Goal: Task Accomplishment & Management: Manage account settings

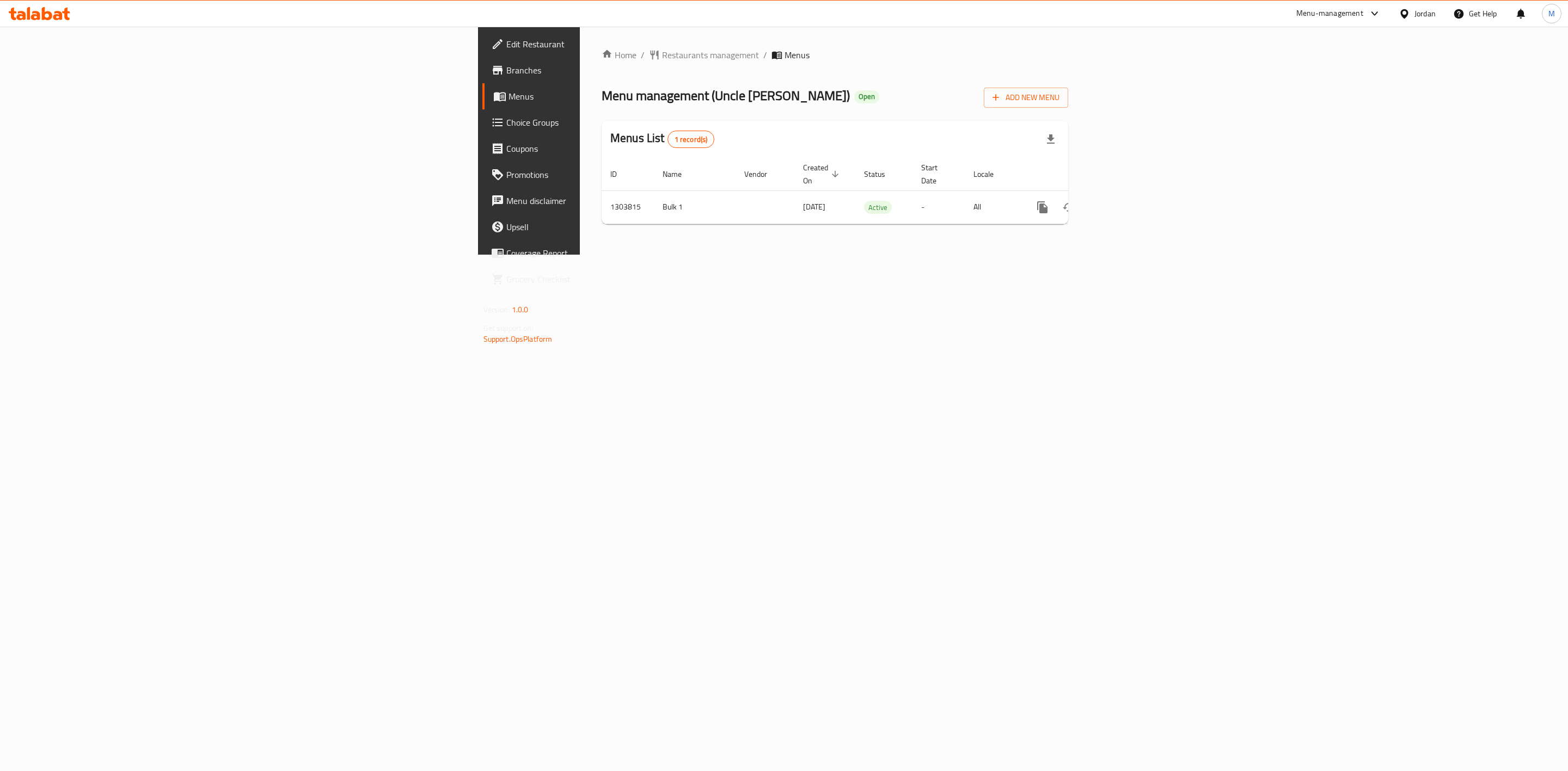
click at [482, 88] on link "Menus" at bounding box center [611, 96] width 257 height 26
click at [506, 69] on span "Branches" at bounding box center [618, 70] width 225 height 13
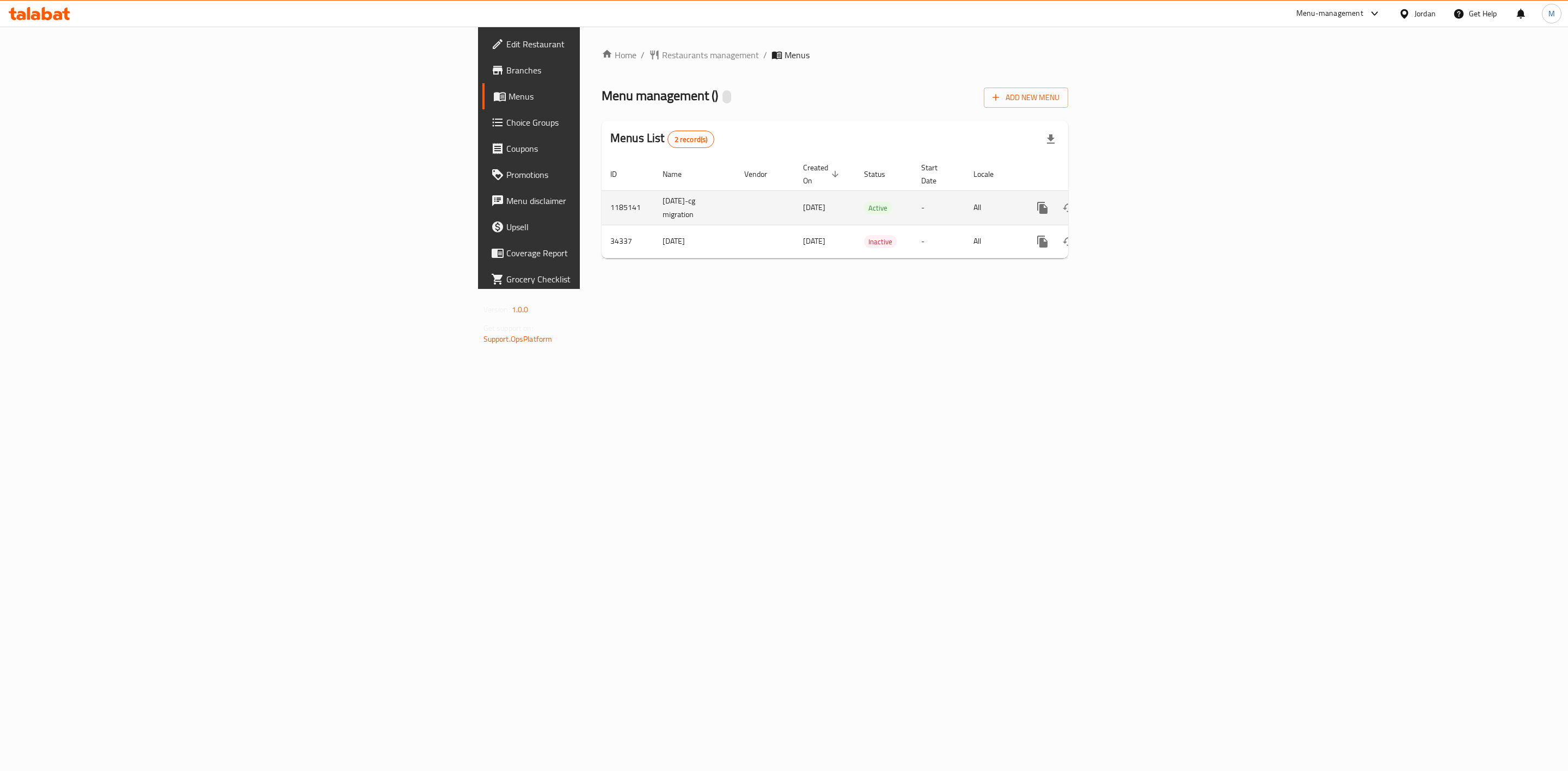
click at [1134, 197] on link "enhanced table" at bounding box center [1121, 208] width 26 height 26
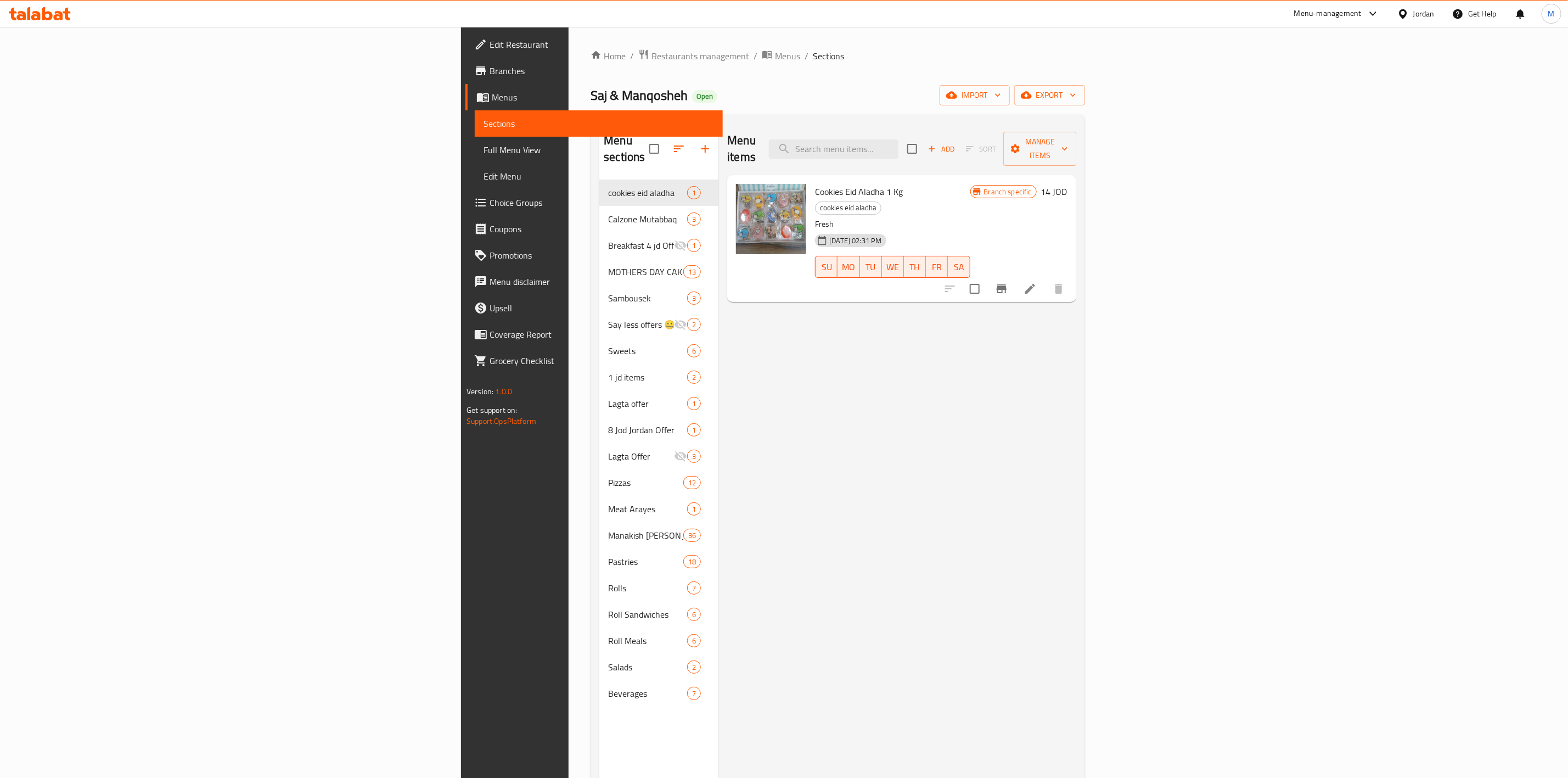
click at [1032, 130] on div "Menu items Add Sort Manage items" at bounding box center [902, 149] width 349 height 52
click at [898, 144] on input "search" at bounding box center [833, 149] width 129 height 19
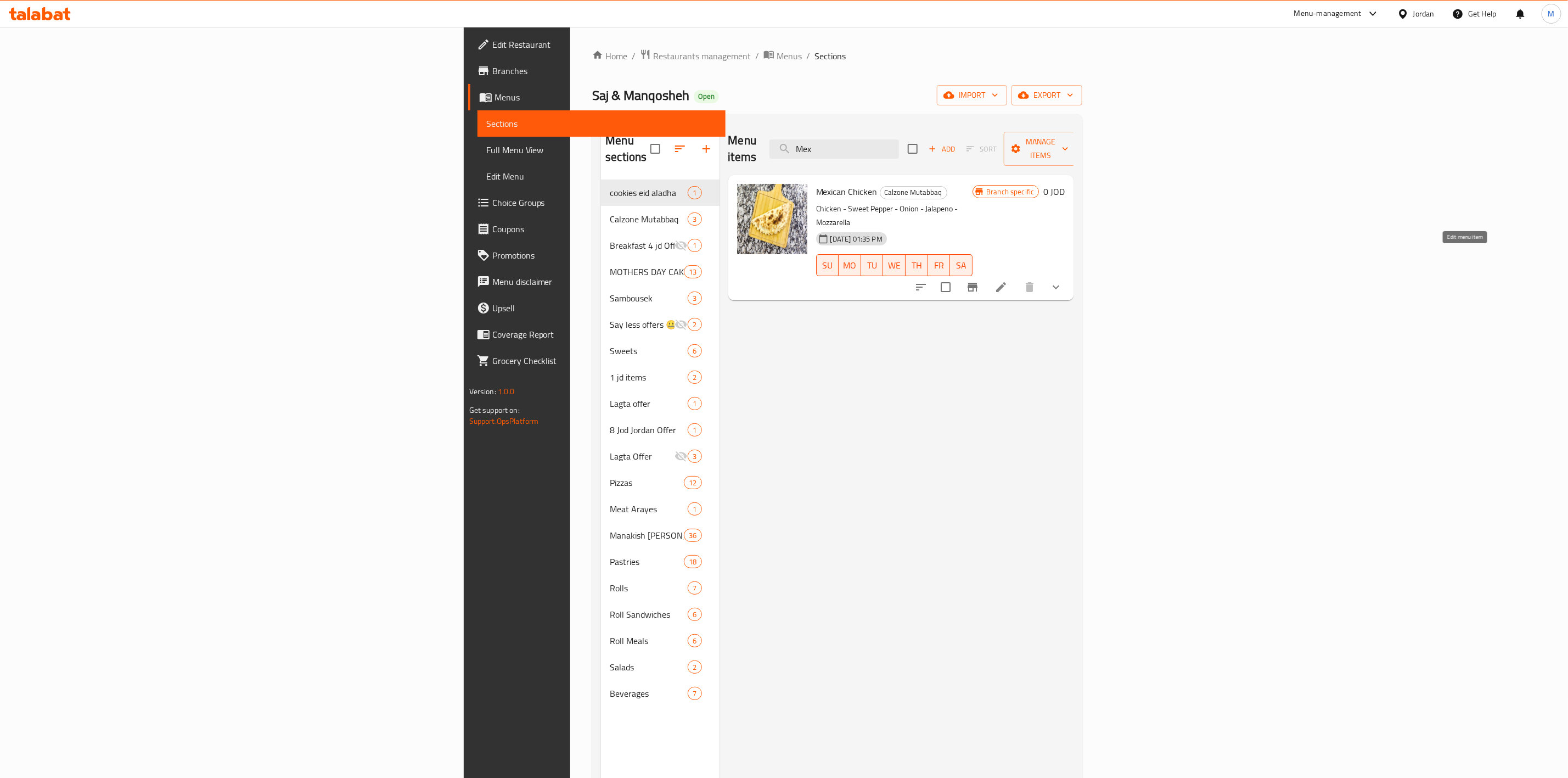
type input "Mex"
click at [1008, 281] on icon at bounding box center [1001, 287] width 13 height 13
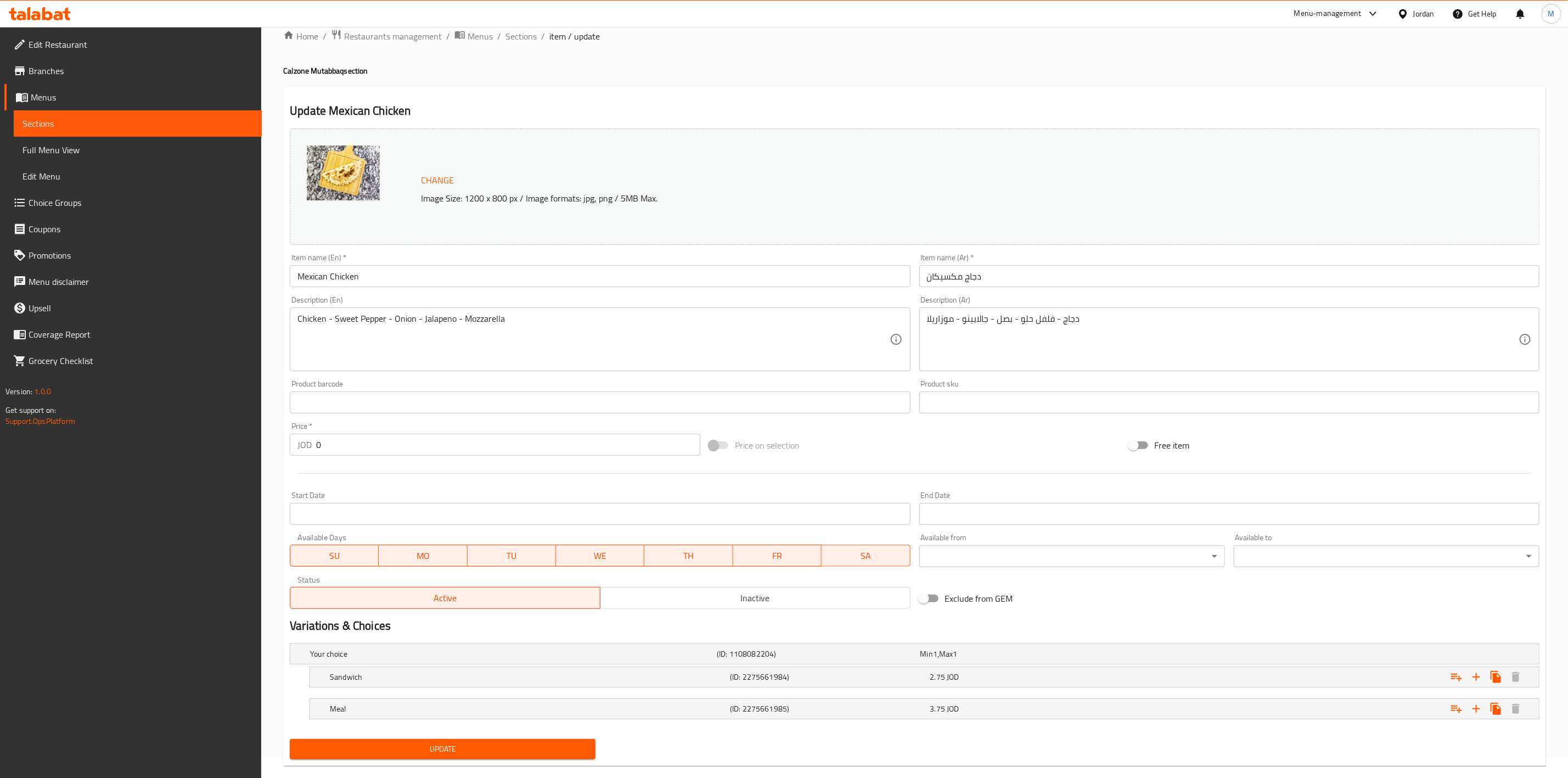
scroll to position [39, 0]
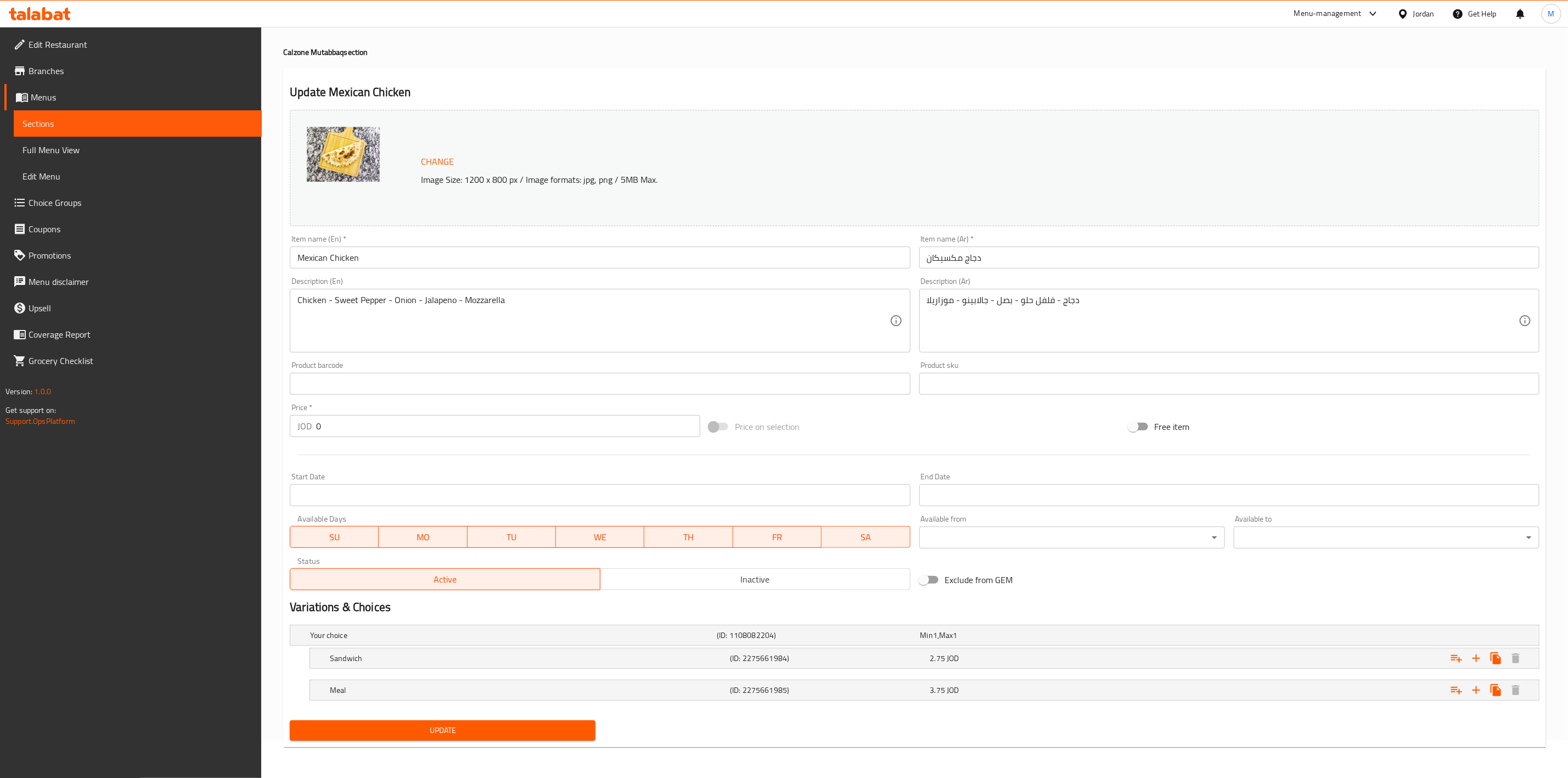
click at [875, 703] on nav at bounding box center [914, 707] width 1250 height 9
click at [873, 691] on h5 "(ID: 2275661985)" at bounding box center [828, 690] width 195 height 11
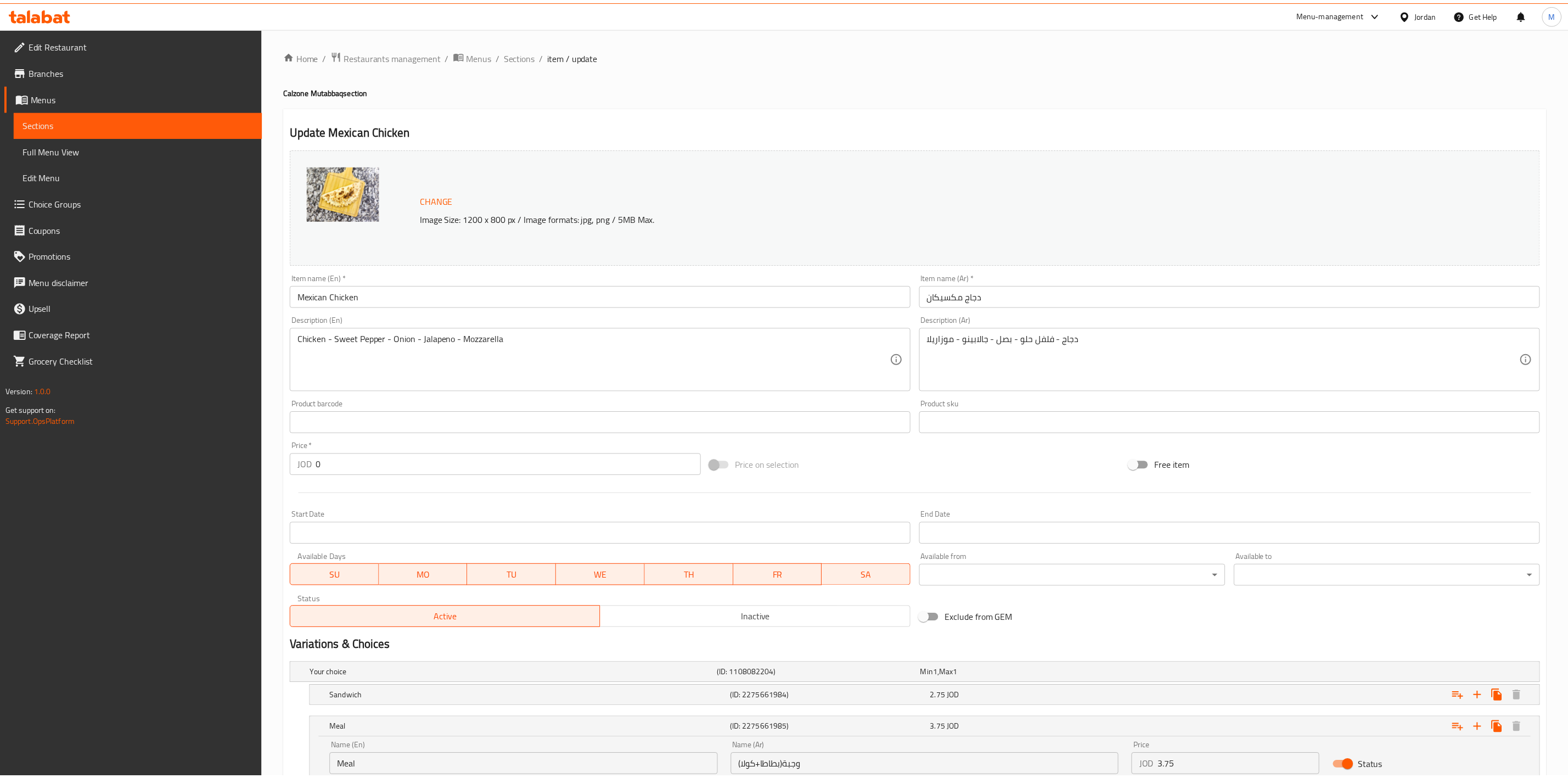
scroll to position [86, 0]
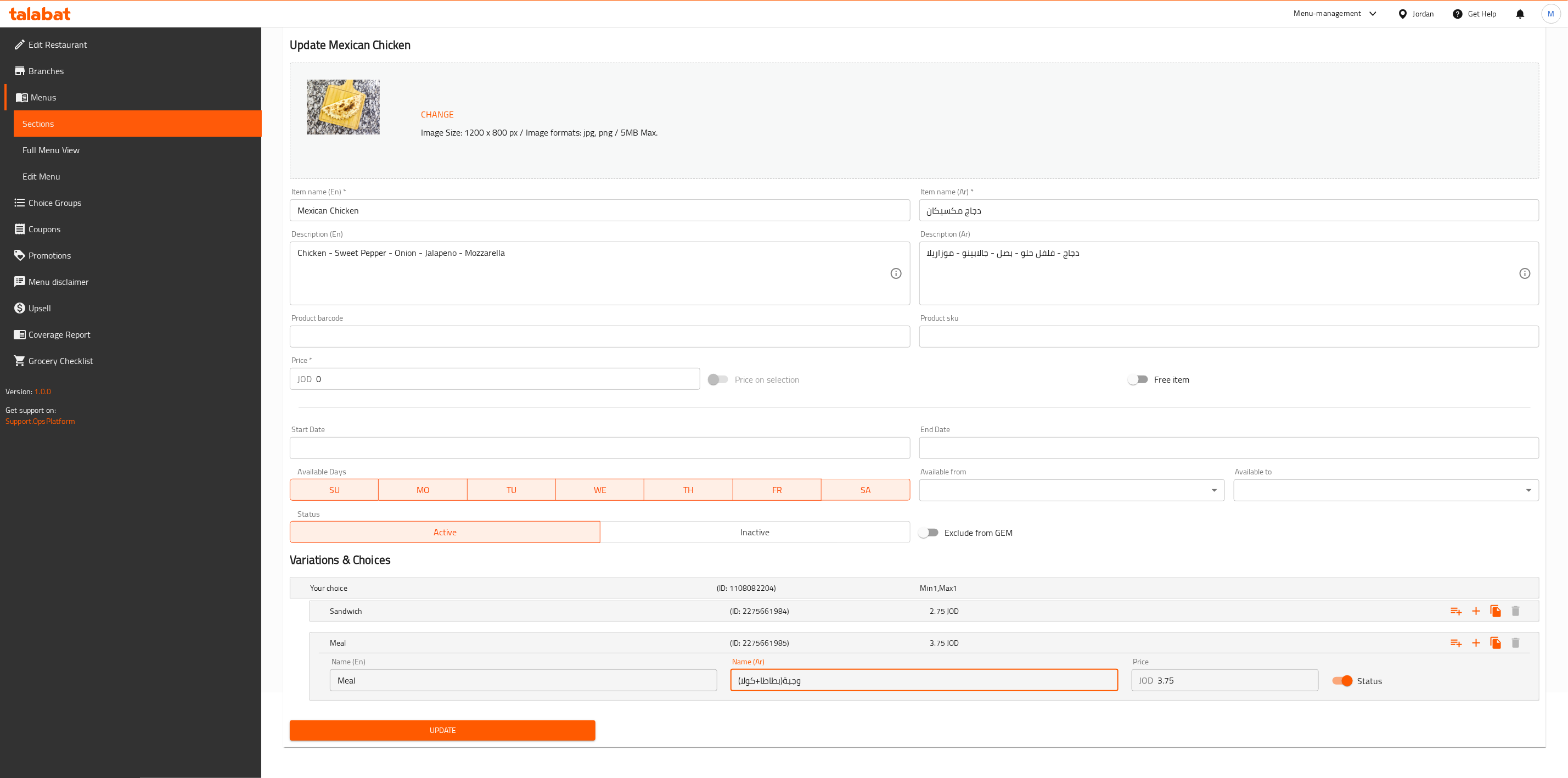
click at [832, 683] on input "وجبة(بطاطا+كولا)" at bounding box center [924, 680] width 387 height 22
drag, startPoint x: 1073, startPoint y: 685, endPoint x: 1188, endPoint y: 698, distance: 115.7
click at [1072, 684] on input "وجبة بطاط وكولا" at bounding box center [924, 680] width 387 height 22
type input "وجبة بطاطاوكولا"
click at [608, 677] on input "Meal" at bounding box center [523, 680] width 387 height 22
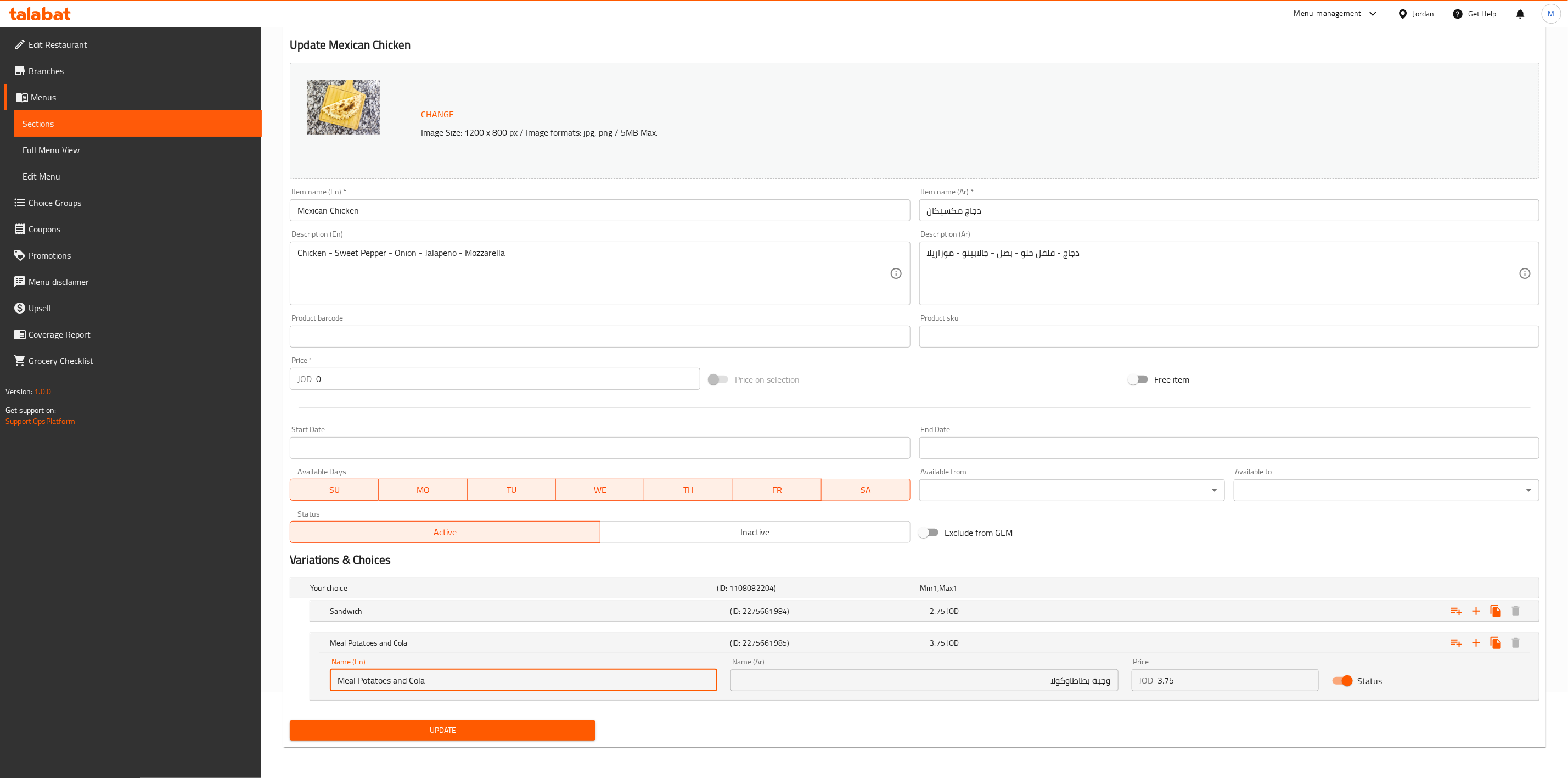
type input "Meal Potatoes and Cola"
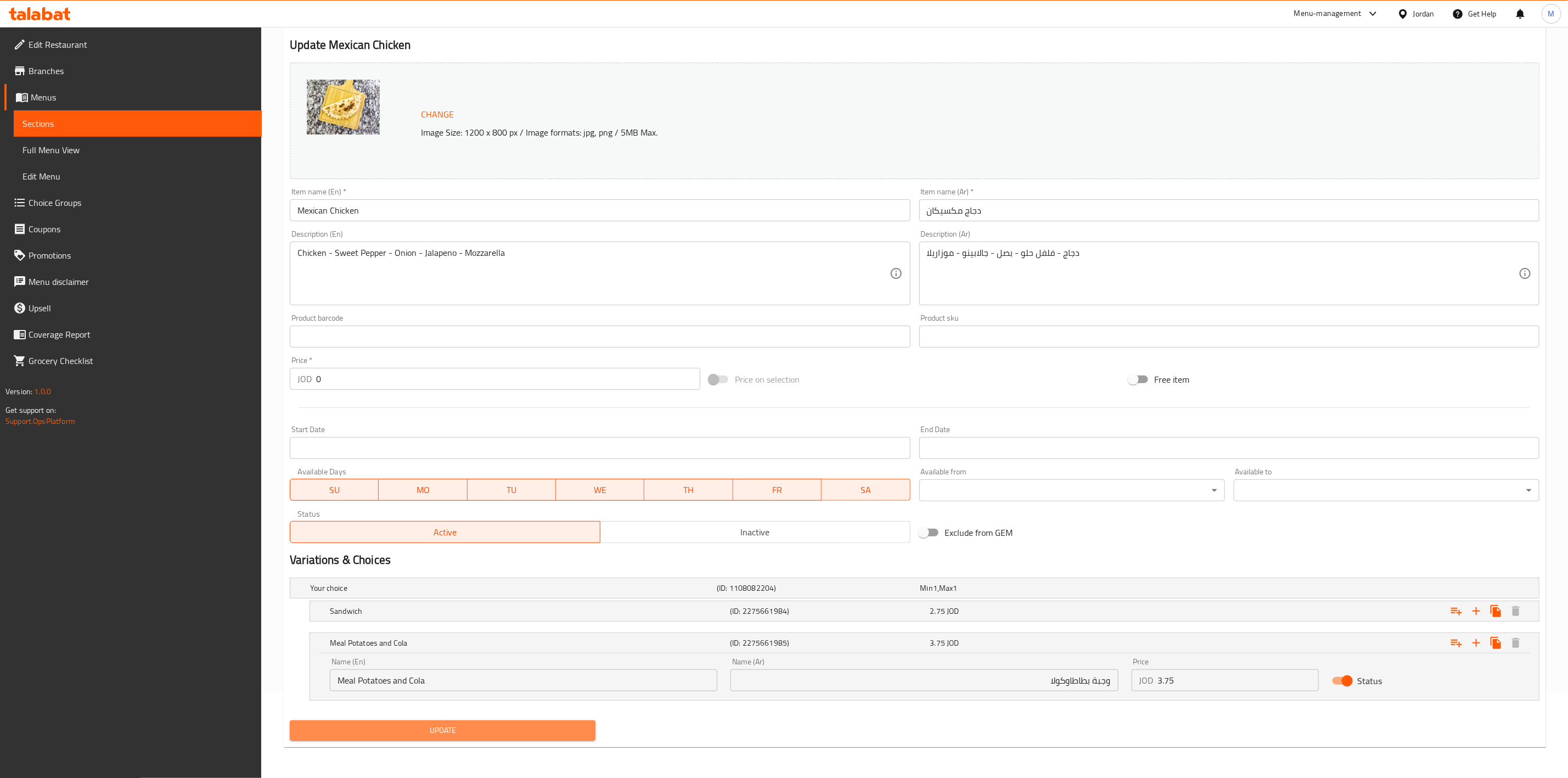
click at [579, 737] on span "Update" at bounding box center [443, 731] width 288 height 14
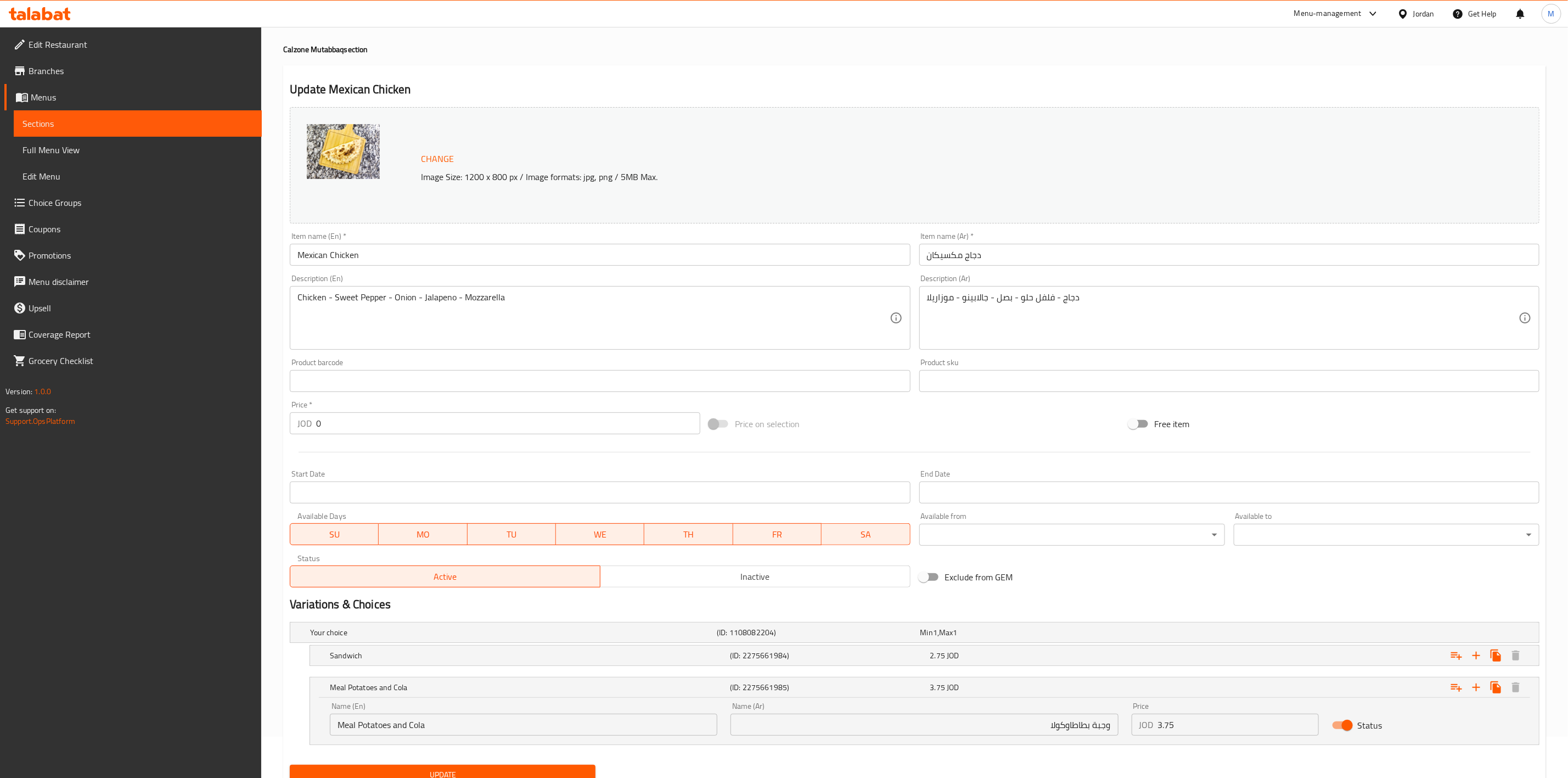
scroll to position [0, 0]
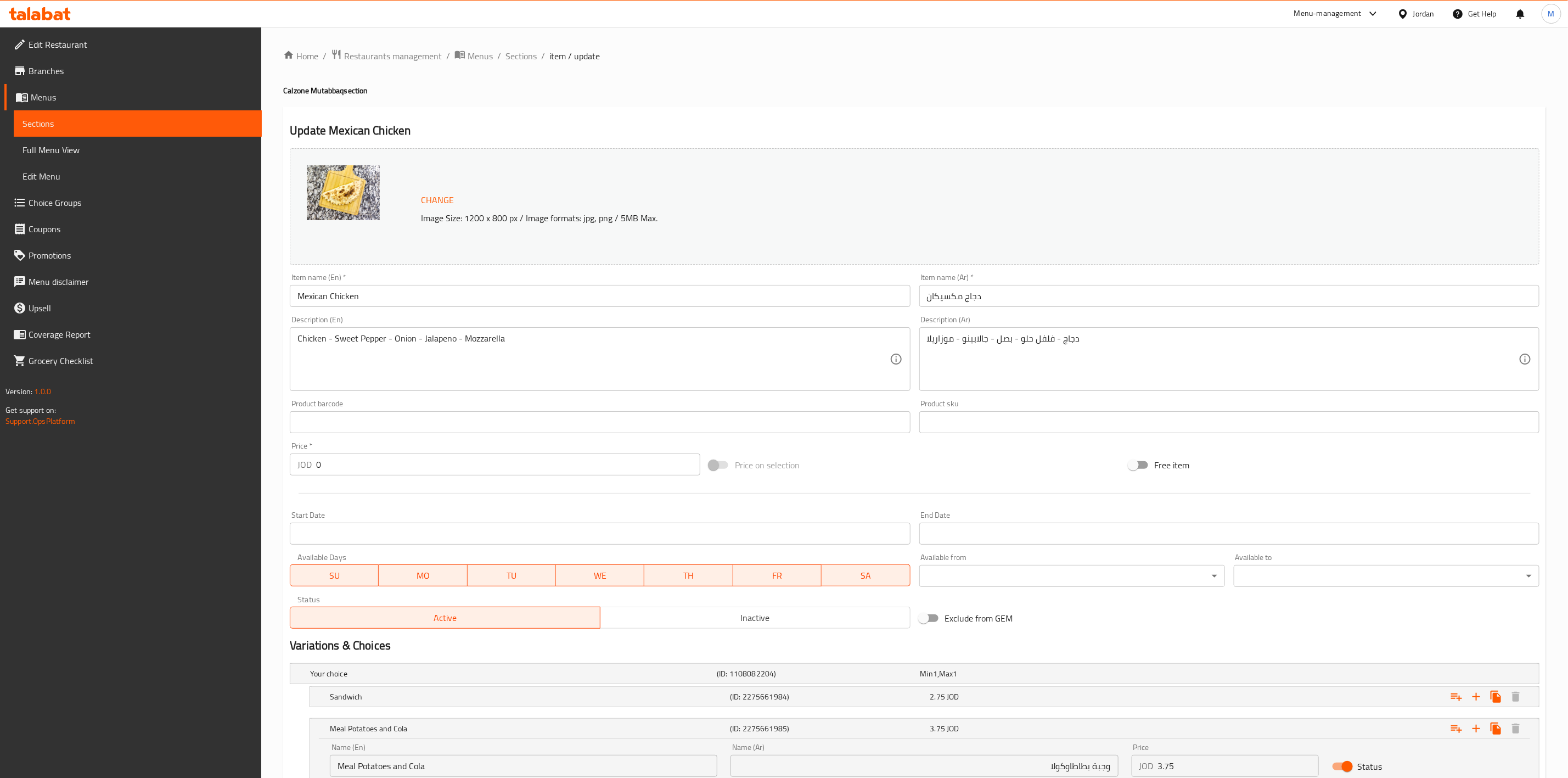
click at [507, 65] on div "Home / Restaurants management / Menus / Sections / item / update Calzone Mutabb…" at bounding box center [915, 446] width 1263 height 793
click at [512, 61] on span "Sections" at bounding box center [521, 55] width 31 height 13
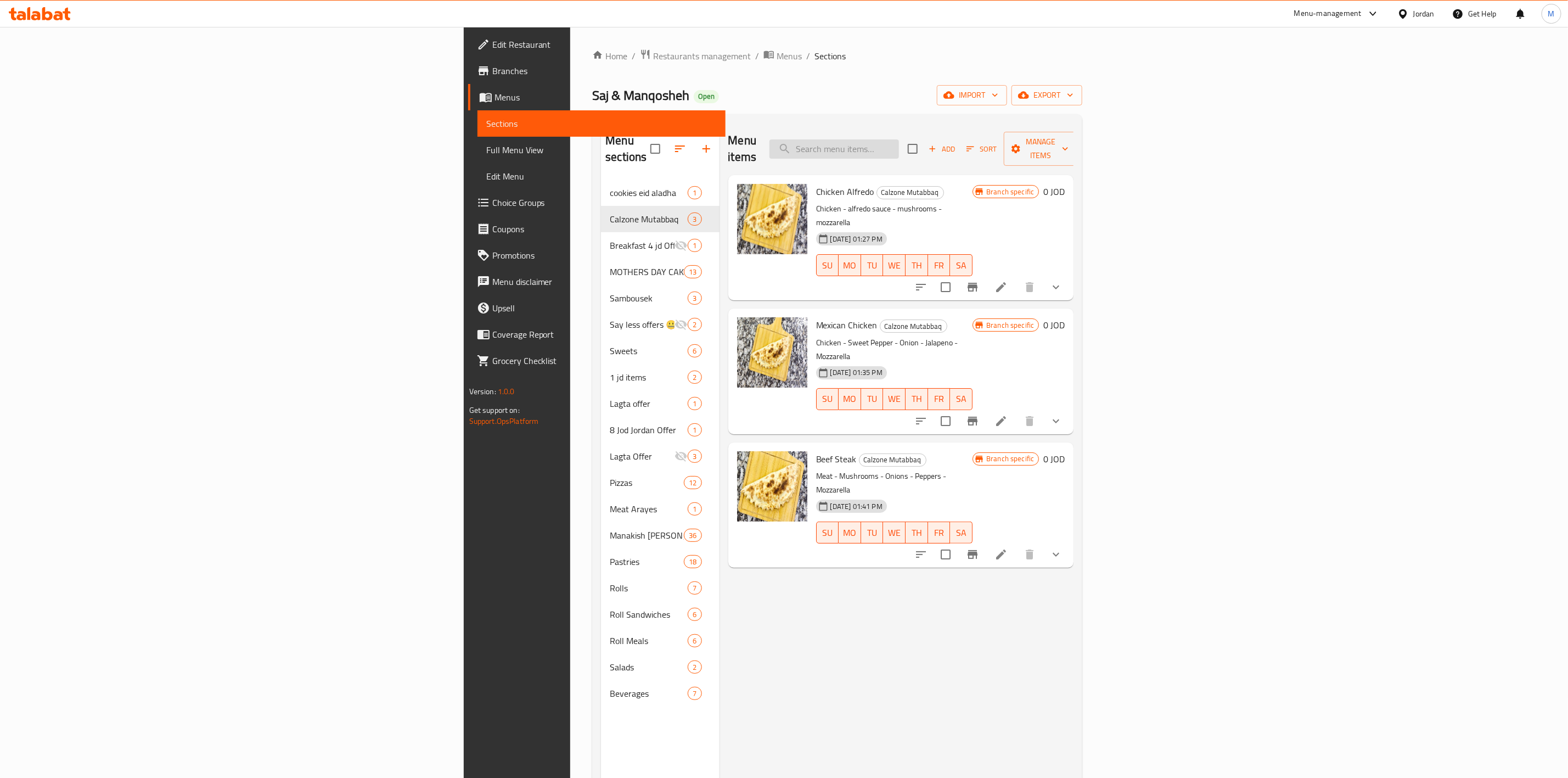
click at [899, 139] on input "search" at bounding box center [834, 149] width 129 height 19
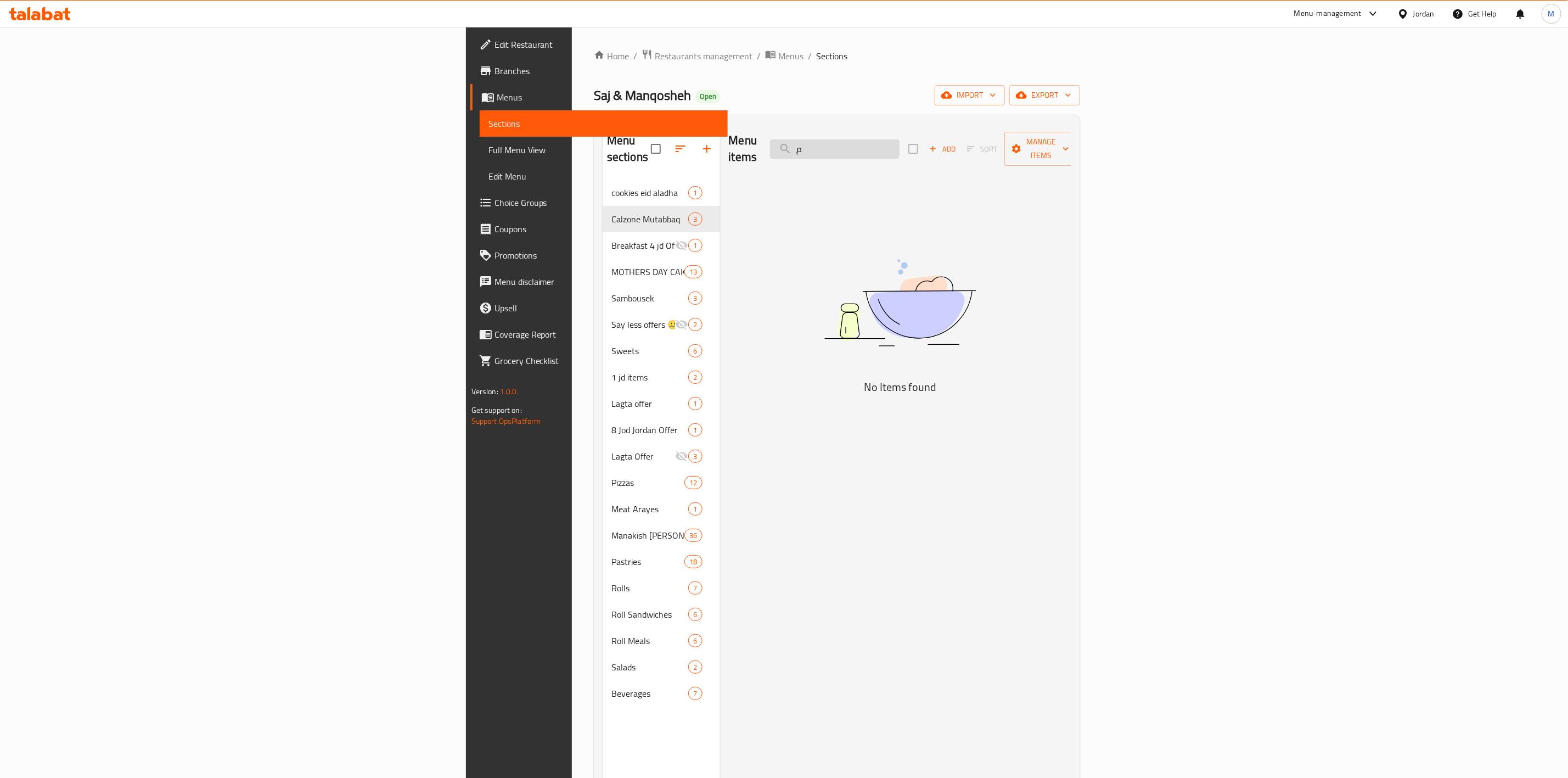
type input "ِ"
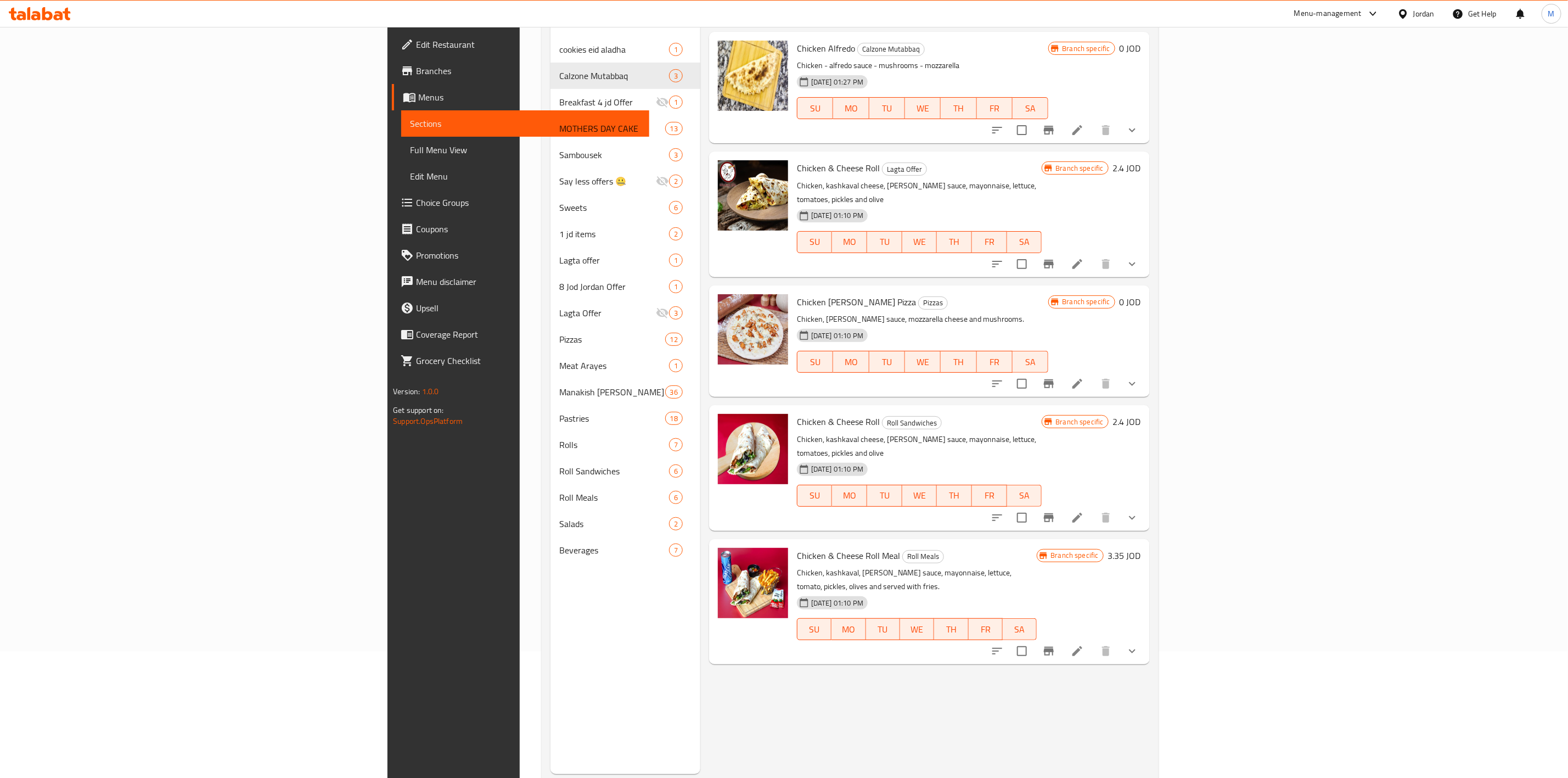
scroll to position [154, 0]
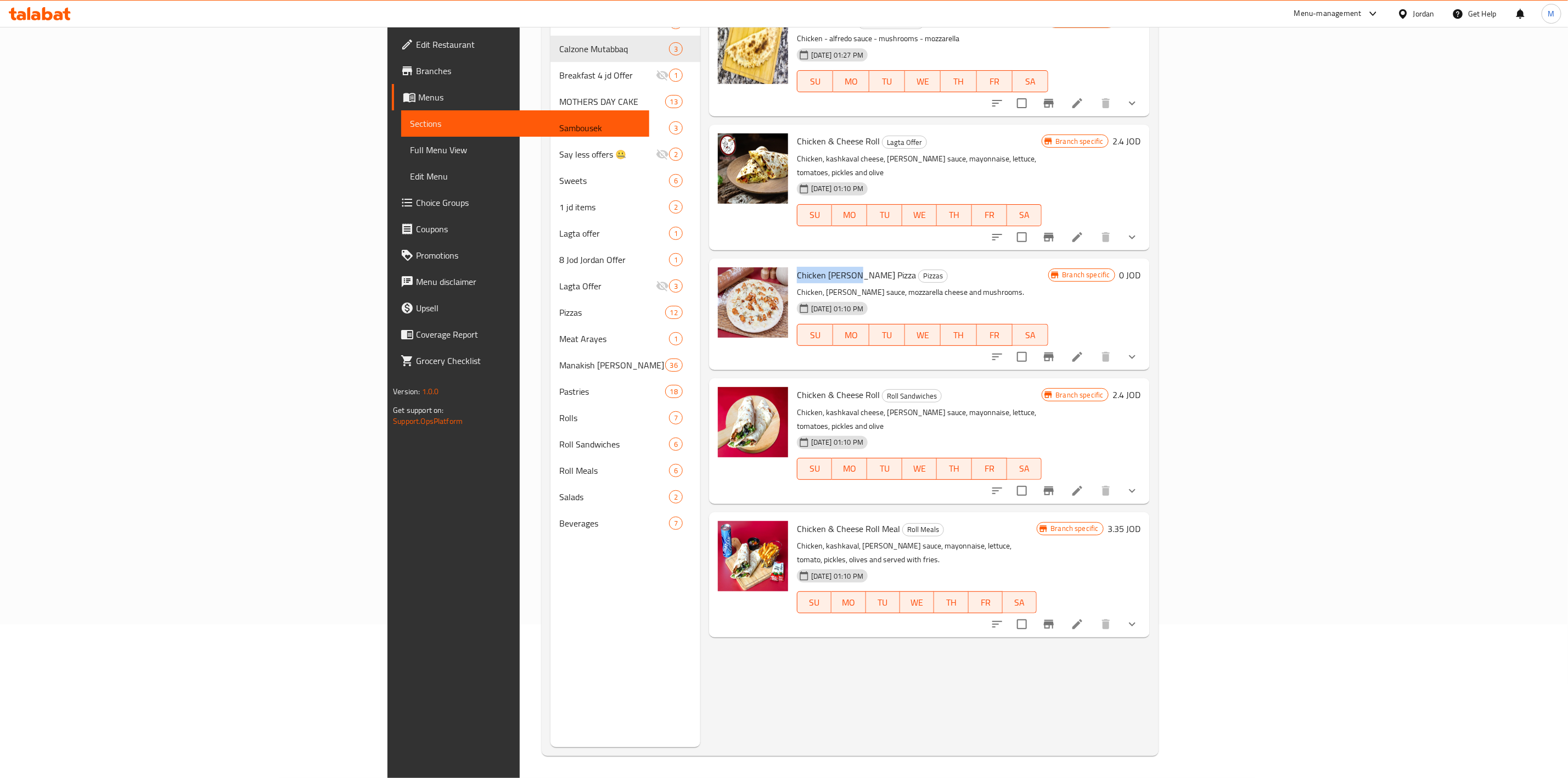
drag, startPoint x: 756, startPoint y: 263, endPoint x: 699, endPoint y: 257, distance: 57.3
click at [793, 263] on div "Chicken [PERSON_NAME] Pizza Pizzas Chicken, [PERSON_NAME] sauce, mozzarella che…" at bounding box center [923, 314] width 260 height 103
copy span "Chicken Alfredo"
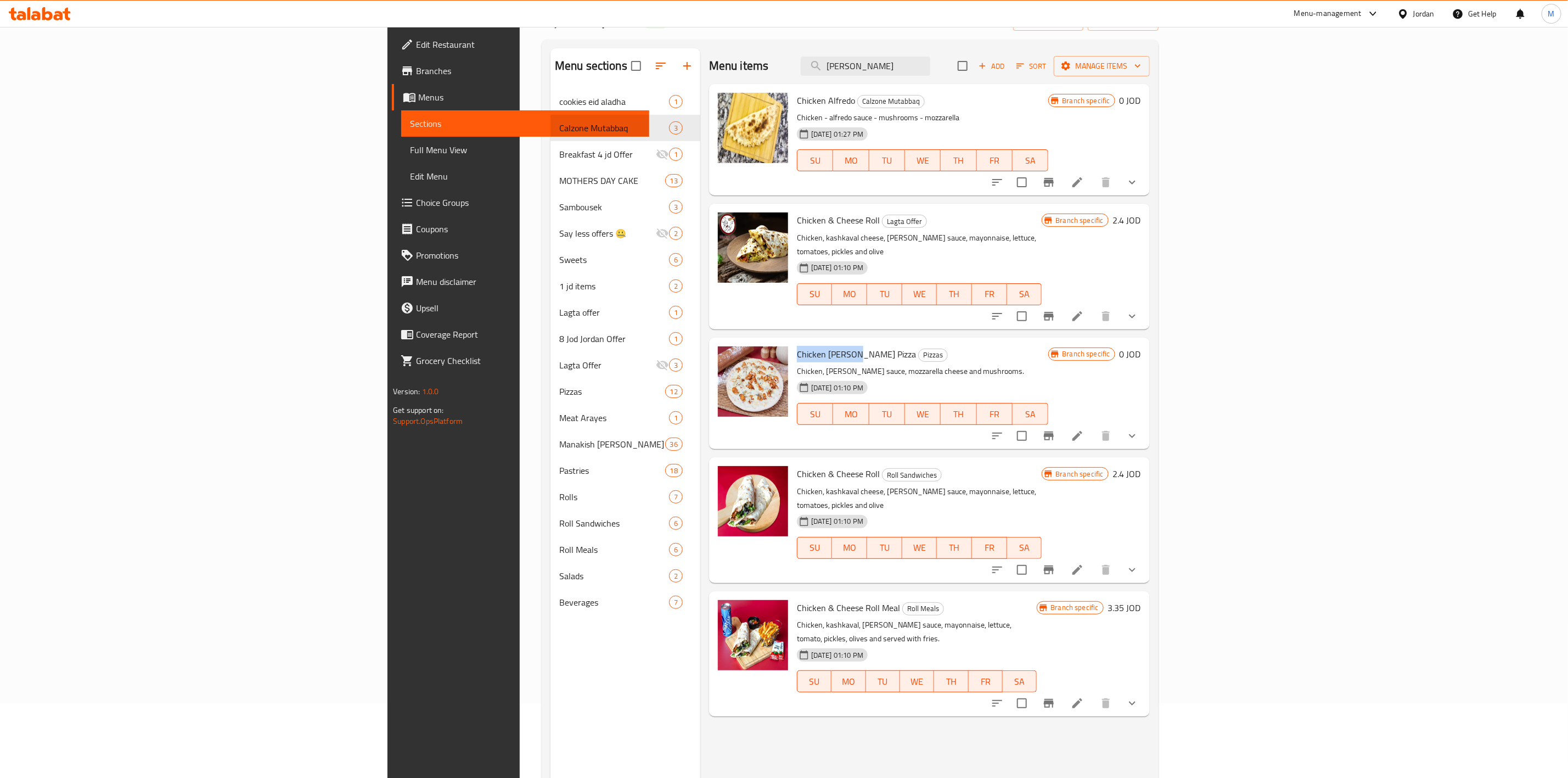
scroll to position [0, 0]
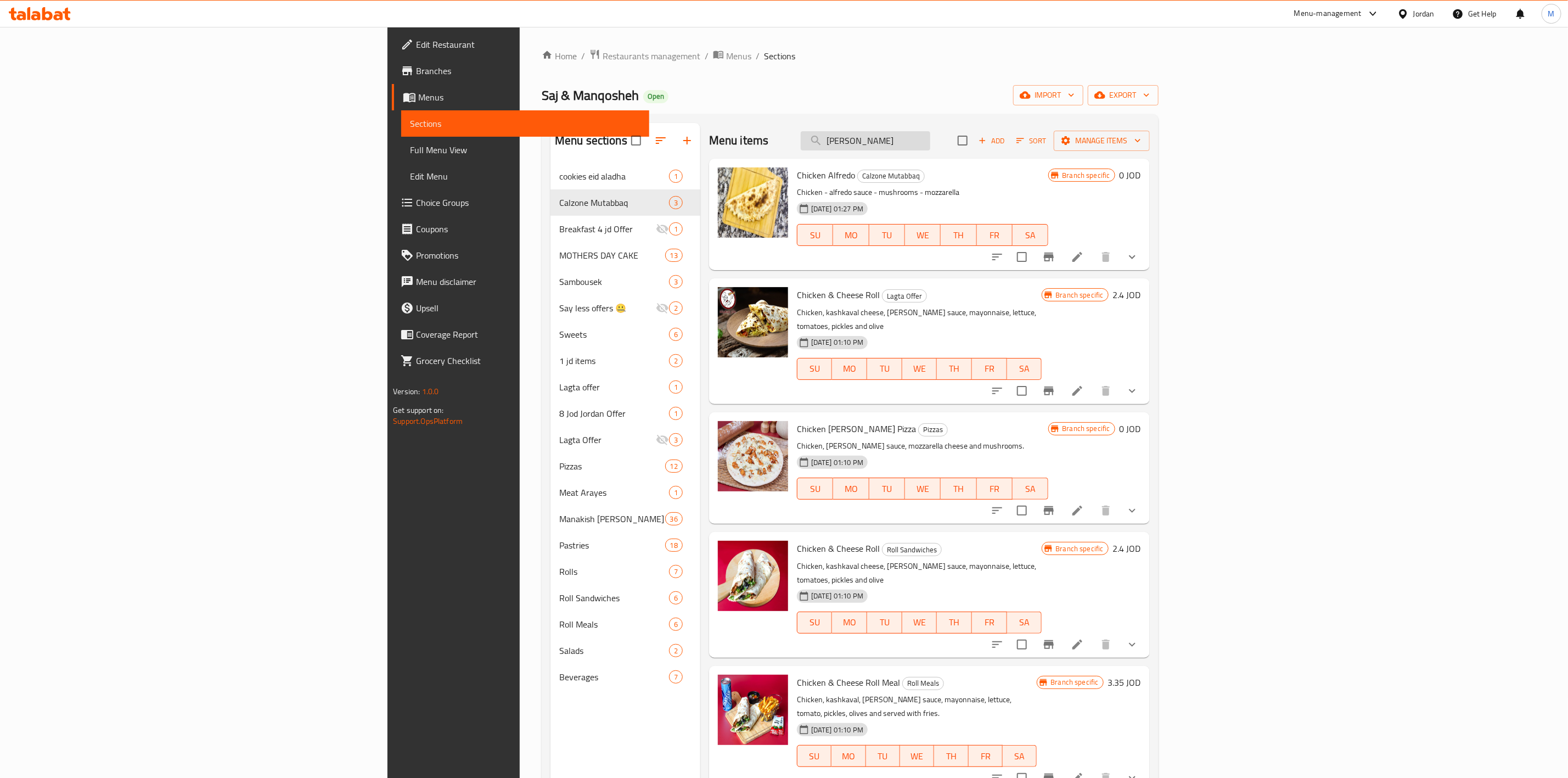
click at [1011, 152] on div "Menu items Alf Add Sort Manage items" at bounding box center [930, 141] width 441 height 36
click at [930, 145] on input "[PERSON_NAME]" at bounding box center [865, 141] width 129 height 19
paste input "Chicken Alfredo"
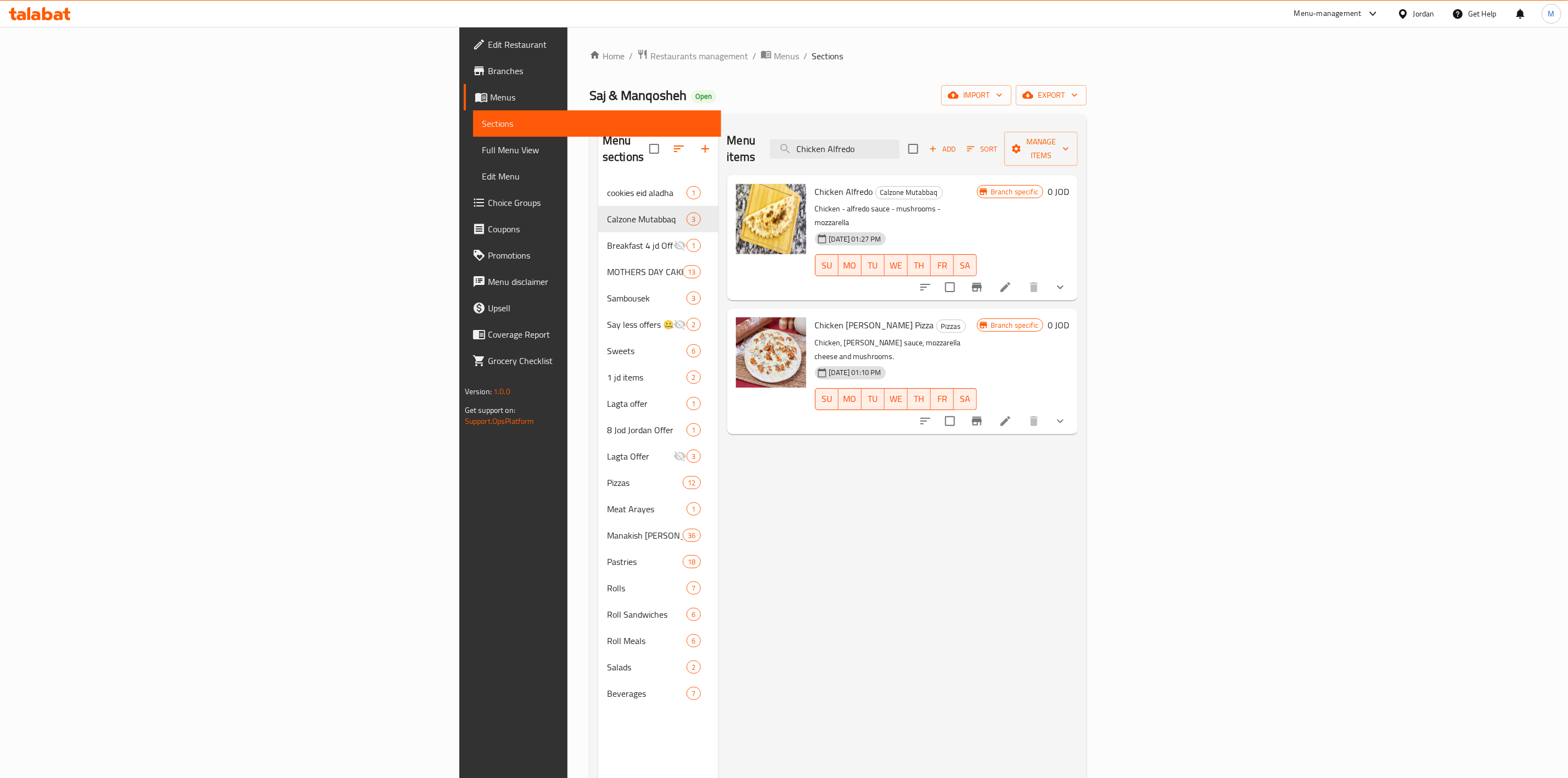
type input "Chicken Alfredo"
click at [1011, 282] on icon at bounding box center [1006, 287] width 10 height 10
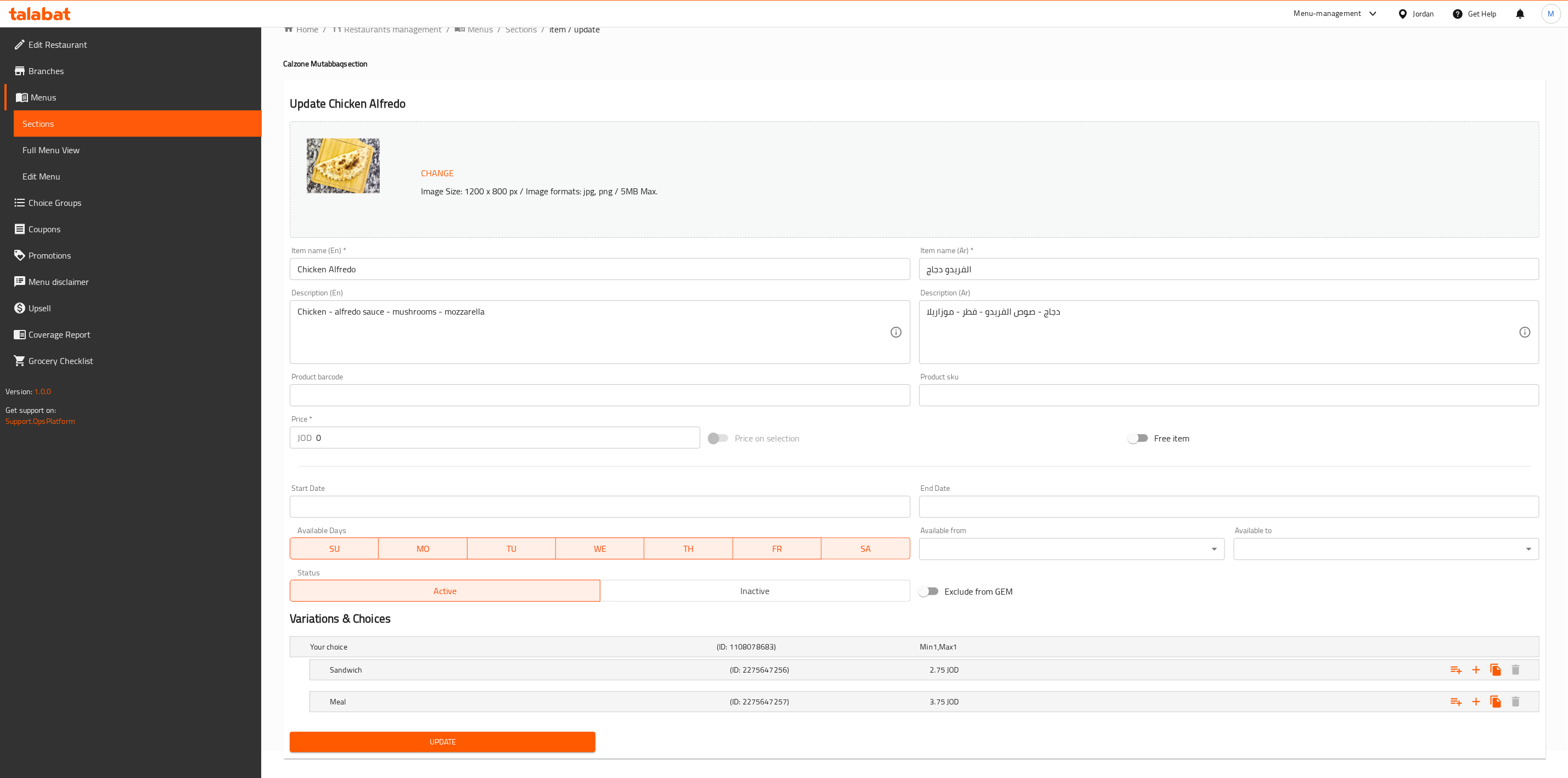
scroll to position [39, 0]
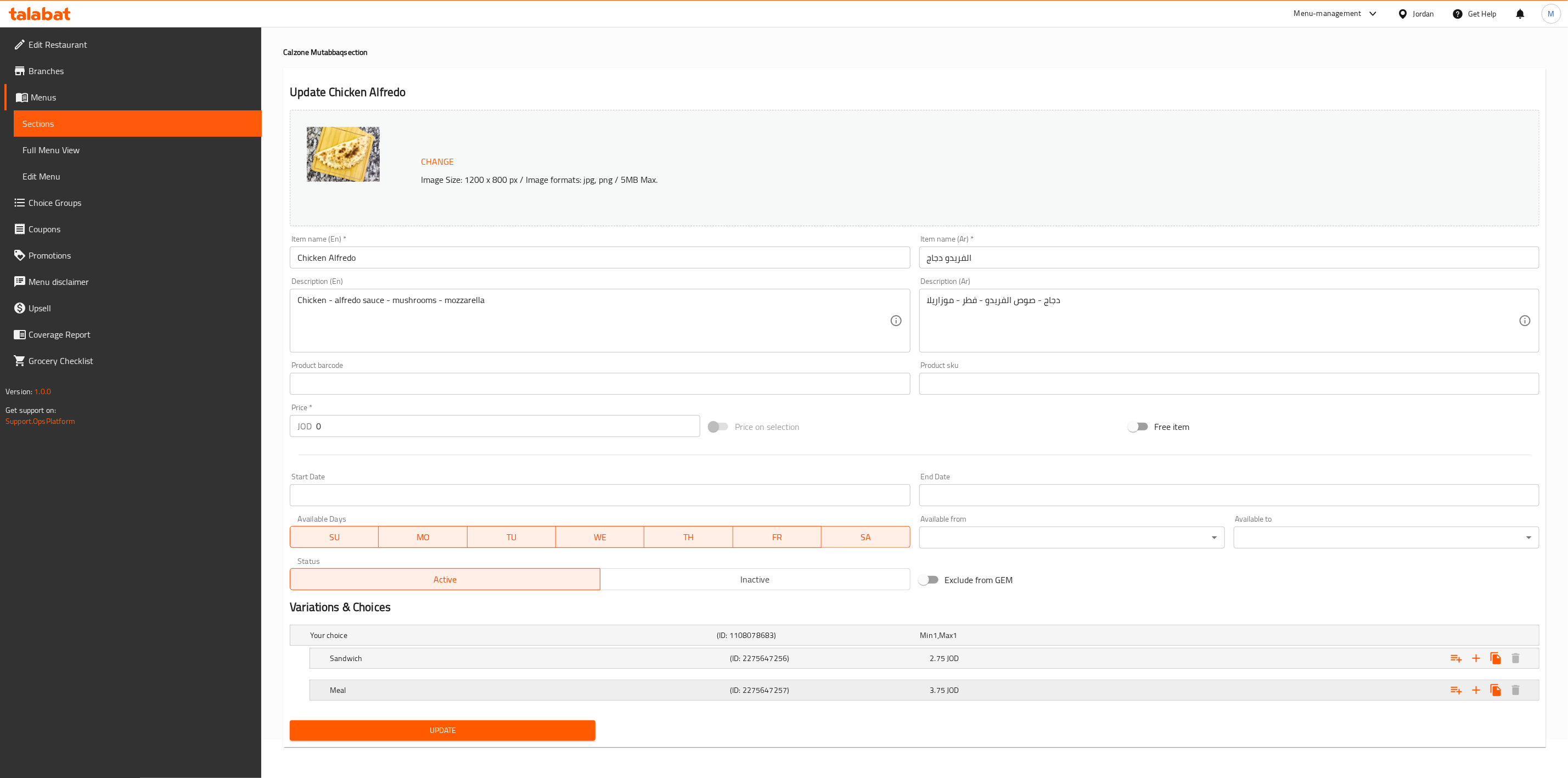
click at [1003, 683] on div "3.75 JOD" at bounding box center [1029, 690] width 200 height 15
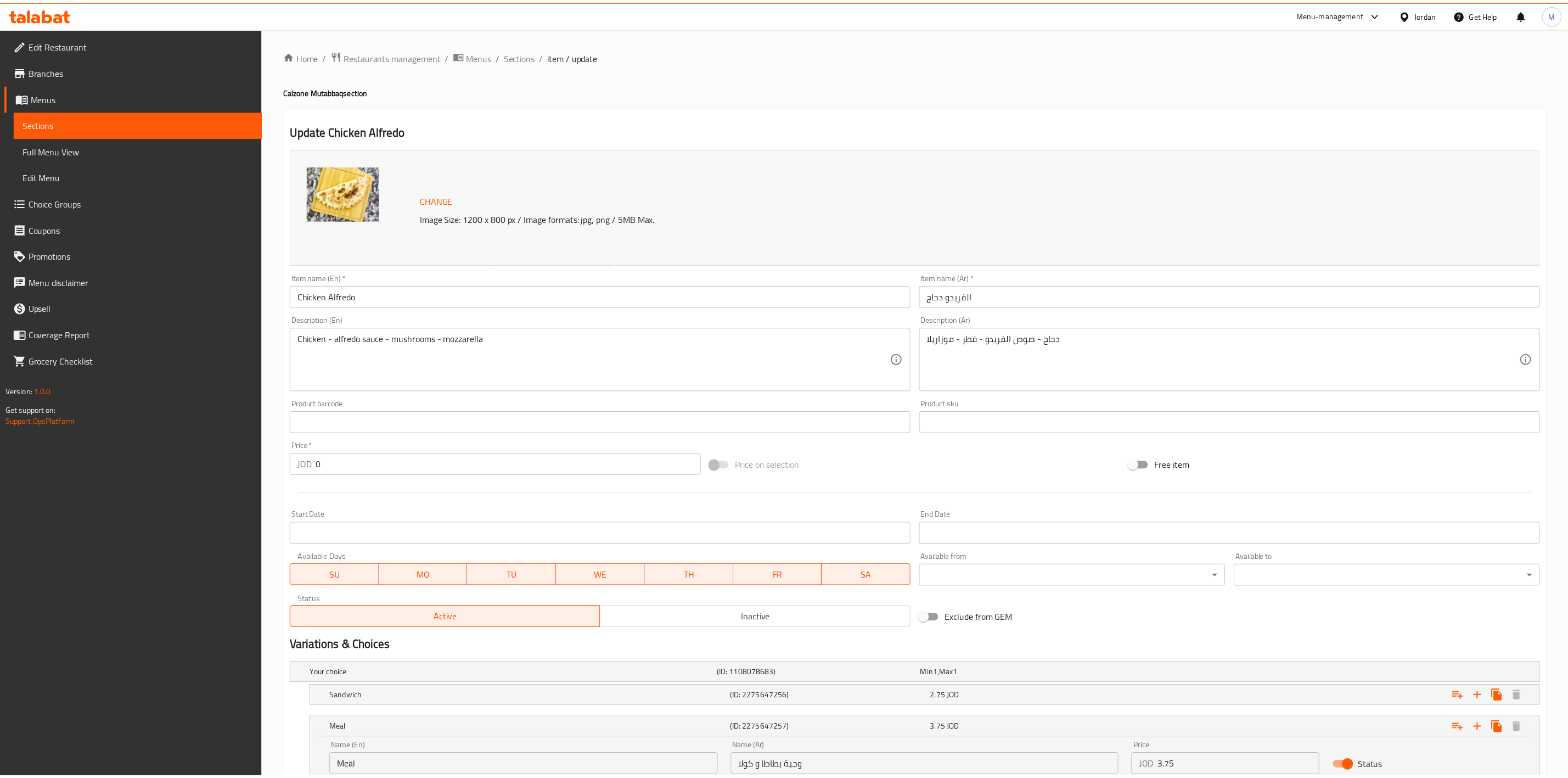
scroll to position [86, 0]
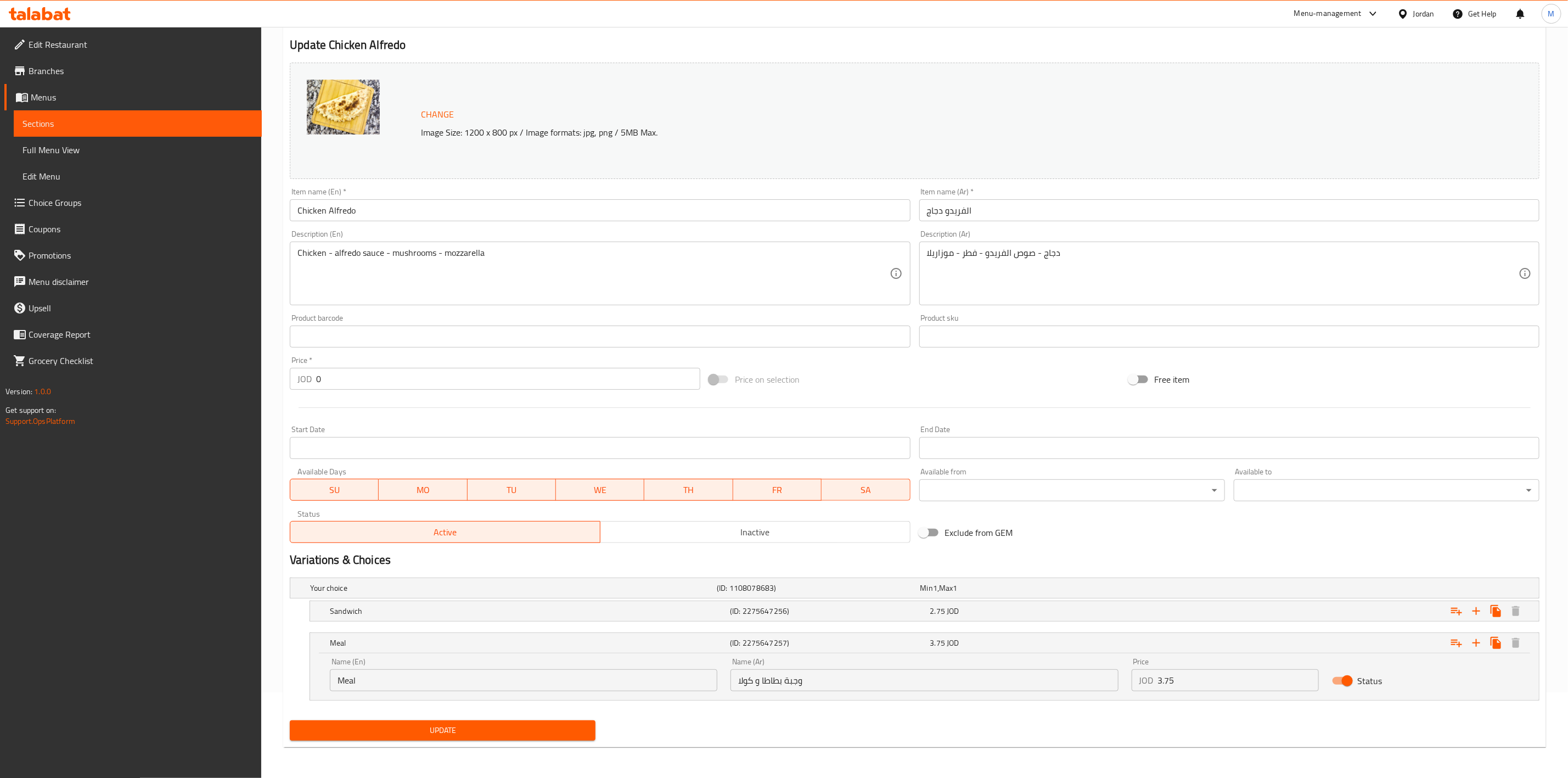
click at [590, 685] on input "Meal" at bounding box center [523, 680] width 387 height 22
type input "Meal Potatoes and Cola"
click at [490, 729] on span "Update" at bounding box center [443, 731] width 288 height 14
